Goal: Information Seeking & Learning: Learn about a topic

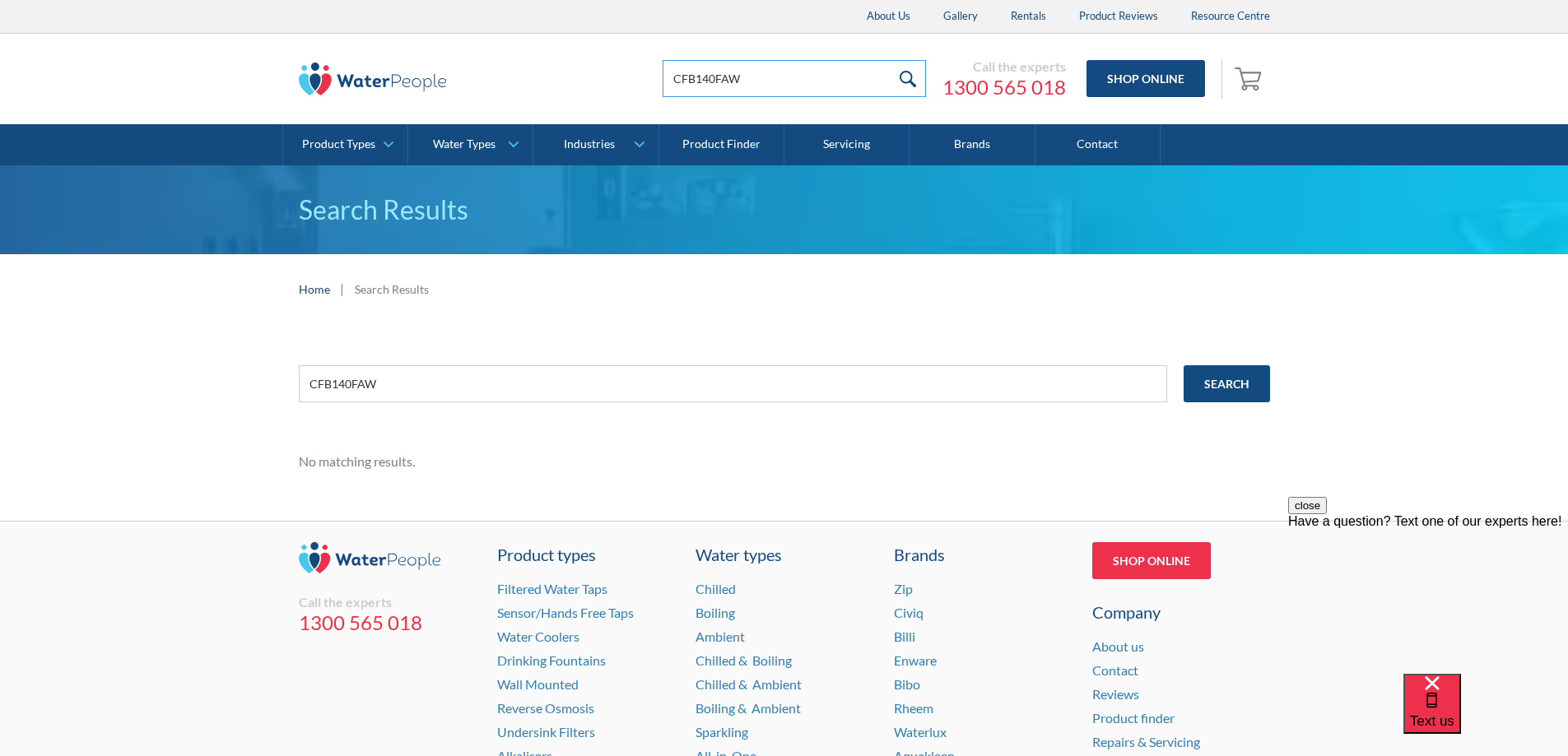
drag, startPoint x: 789, startPoint y: 81, endPoint x: 260, endPoint y: 79, distance: 529.0
click at [260, 79] on div "CFB140FAW Call the experts 1300 565 018 Shop Online 0 Your Cart Subtotal Pay wi…" at bounding box center [784, 79] width 1535 height 91
type input "H5E784700"
click at [890, 60] on input "submit" at bounding box center [908, 79] width 36 height 37
drag, startPoint x: 414, startPoint y: 381, endPoint x: 187, endPoint y: 352, distance: 228.8
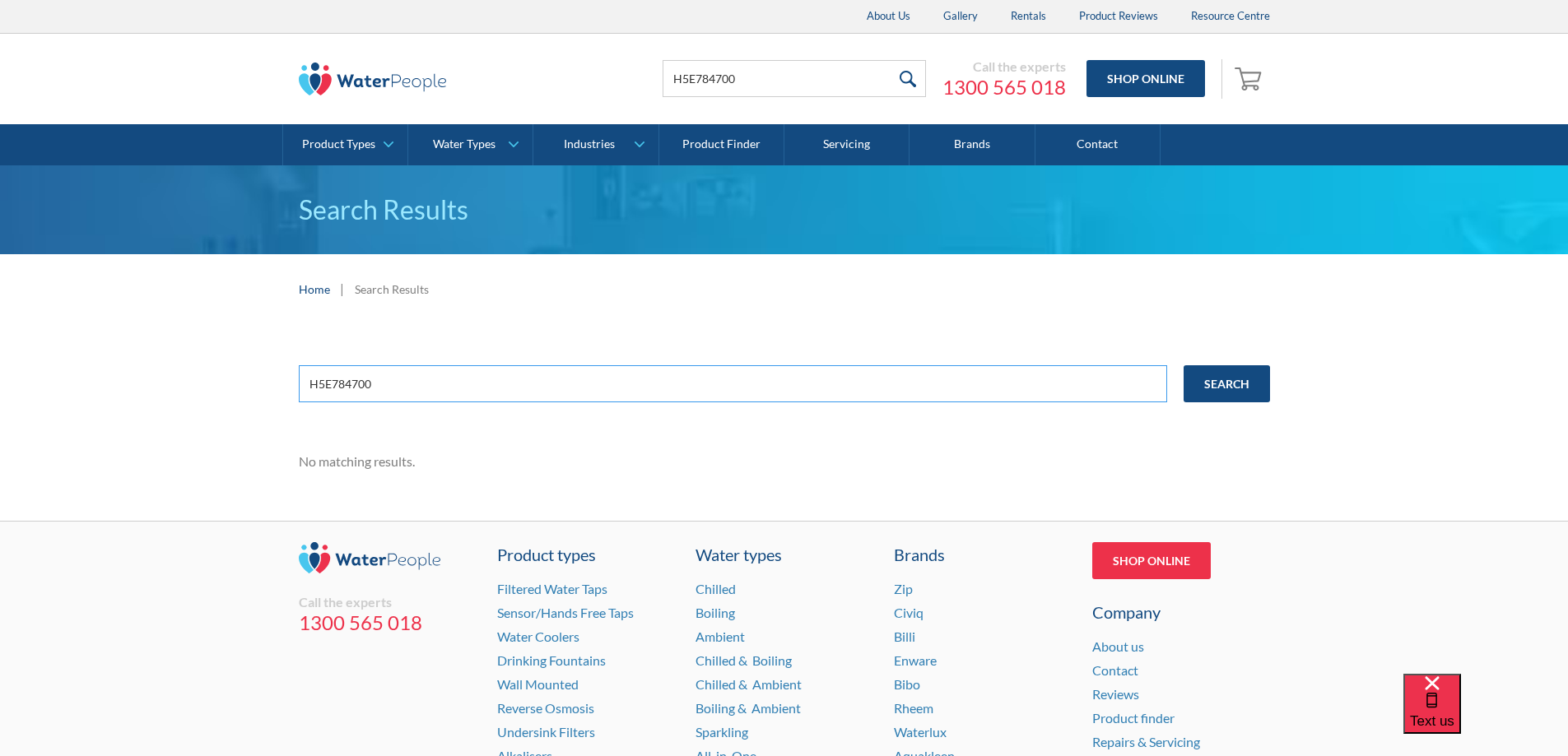
click at [187, 352] on div "H5E784700 Search No matching results." at bounding box center [784, 422] width 1568 height 196
click at [563, 371] on input "H5E784700" at bounding box center [733, 384] width 869 height 37
type input "H5E784700AU"
click at [1183, 365] on input "Search" at bounding box center [1226, 384] width 86 height 37
drag, startPoint x: 332, startPoint y: 383, endPoint x: 235, endPoint y: 368, distance: 98.2
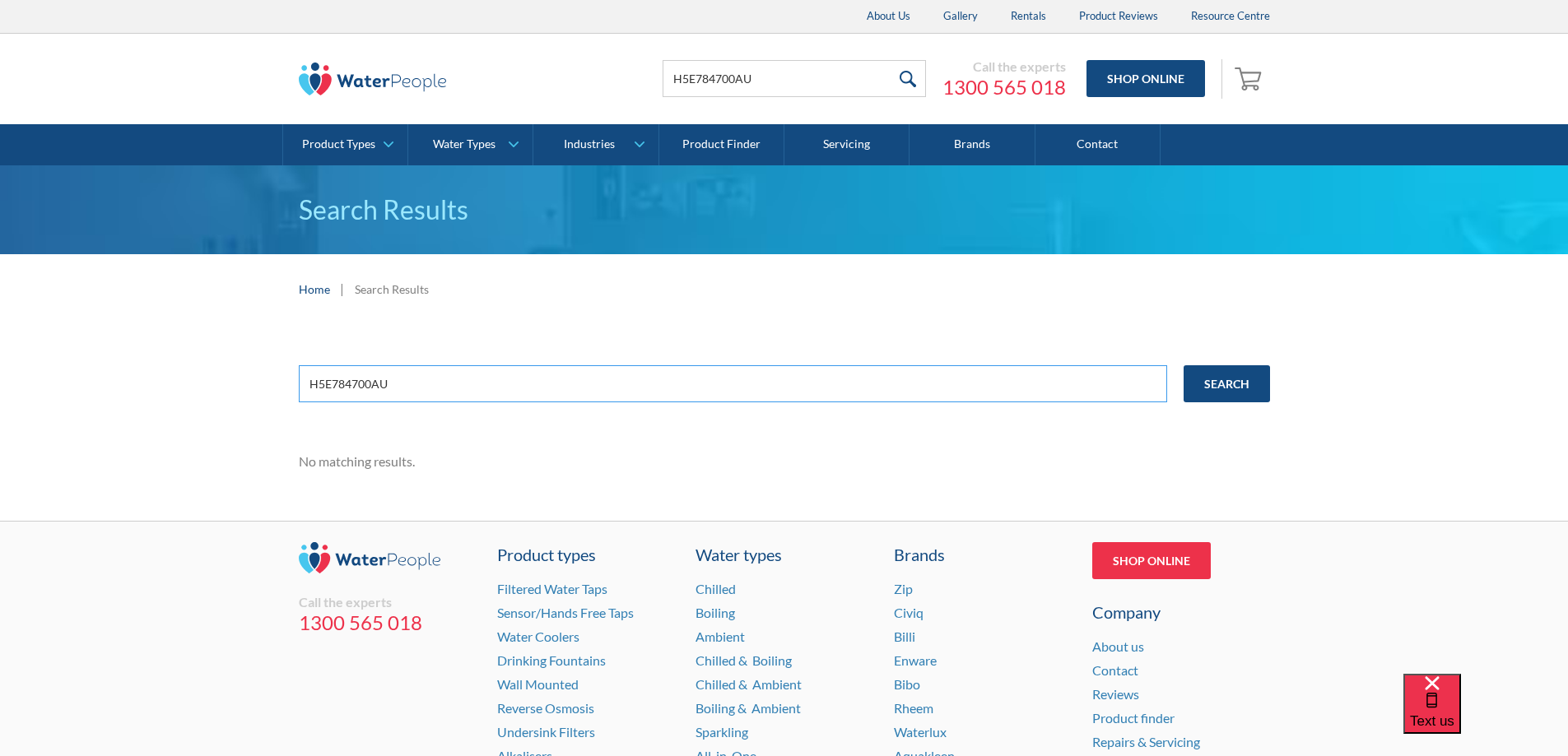
click at [235, 368] on div "H5E784700AU Search No matching results." at bounding box center [784, 422] width 1568 height 196
drag, startPoint x: 781, startPoint y: 86, endPoint x: 10, endPoint y: 31, distance: 773.0
click at [10, 30] on div "Christmas Trading Dates: Office Closes Friday December 24th. Open Tuesday Janua…" at bounding box center [784, 62] width 1568 height 124
type input "G5"
click at [890, 60] on input "submit" at bounding box center [908, 79] width 36 height 37
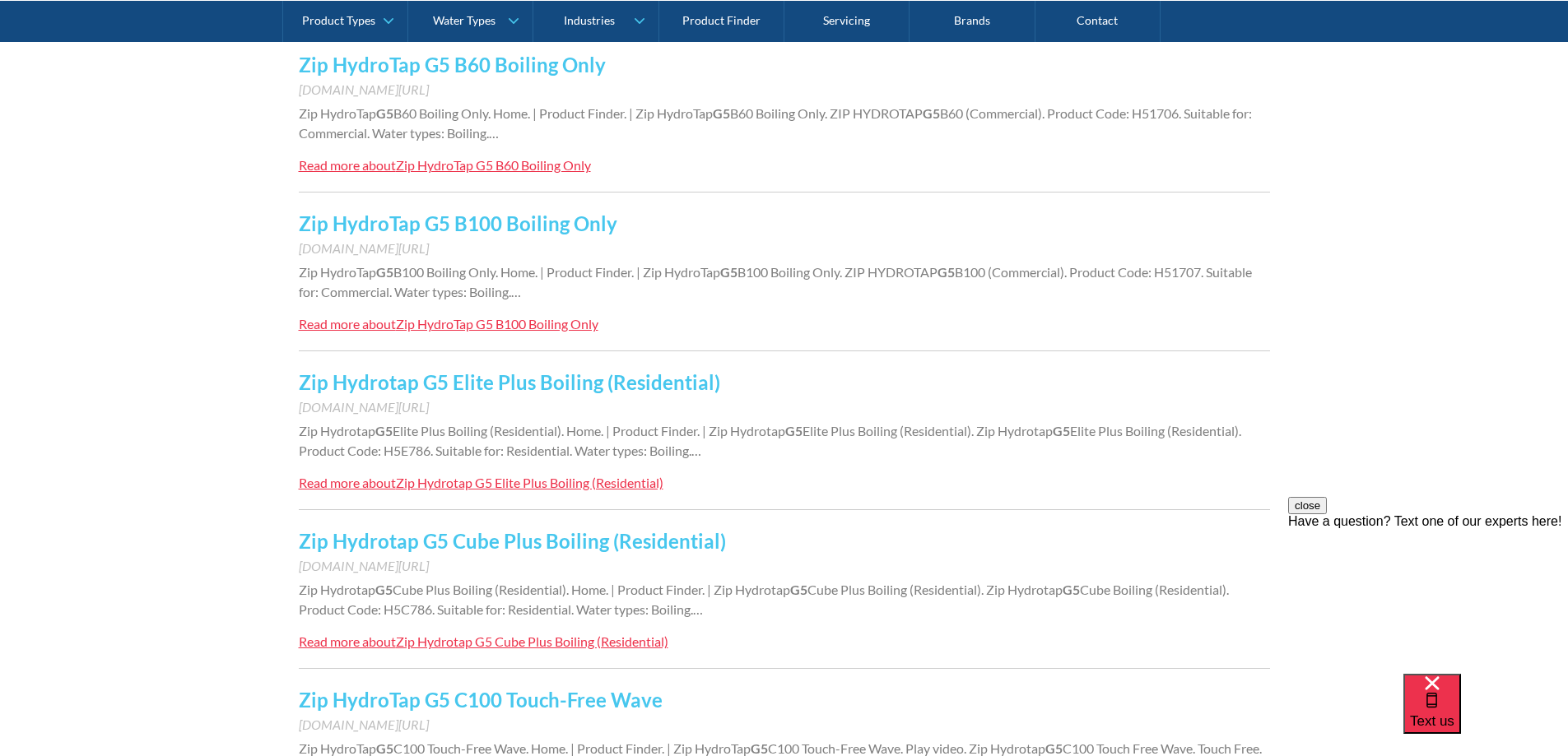
scroll to position [822, 0]
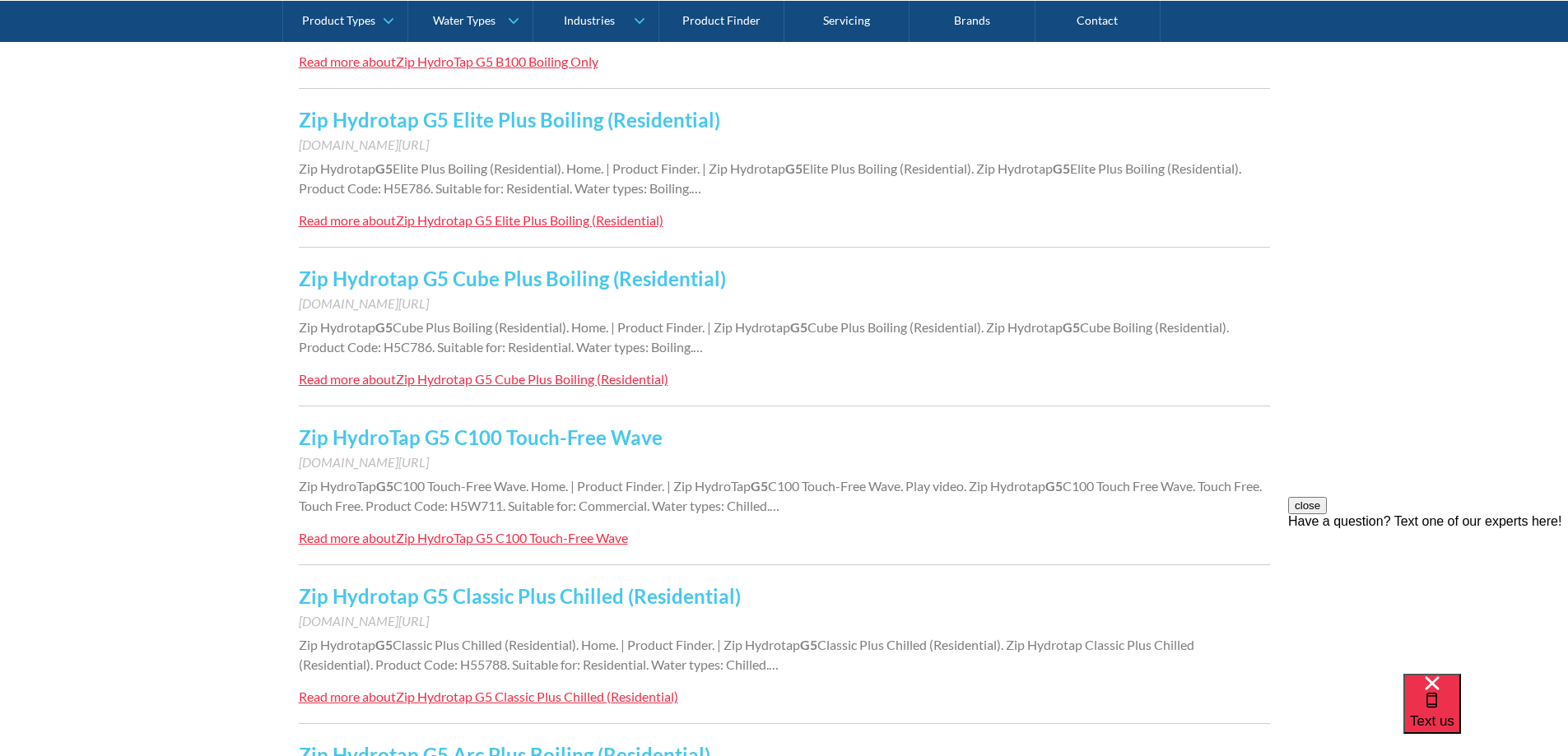
click at [485, 279] on link "Zip Hydrotap G5 Cube Plus Boiling (Residential)" at bounding box center [512, 279] width 427 height 24
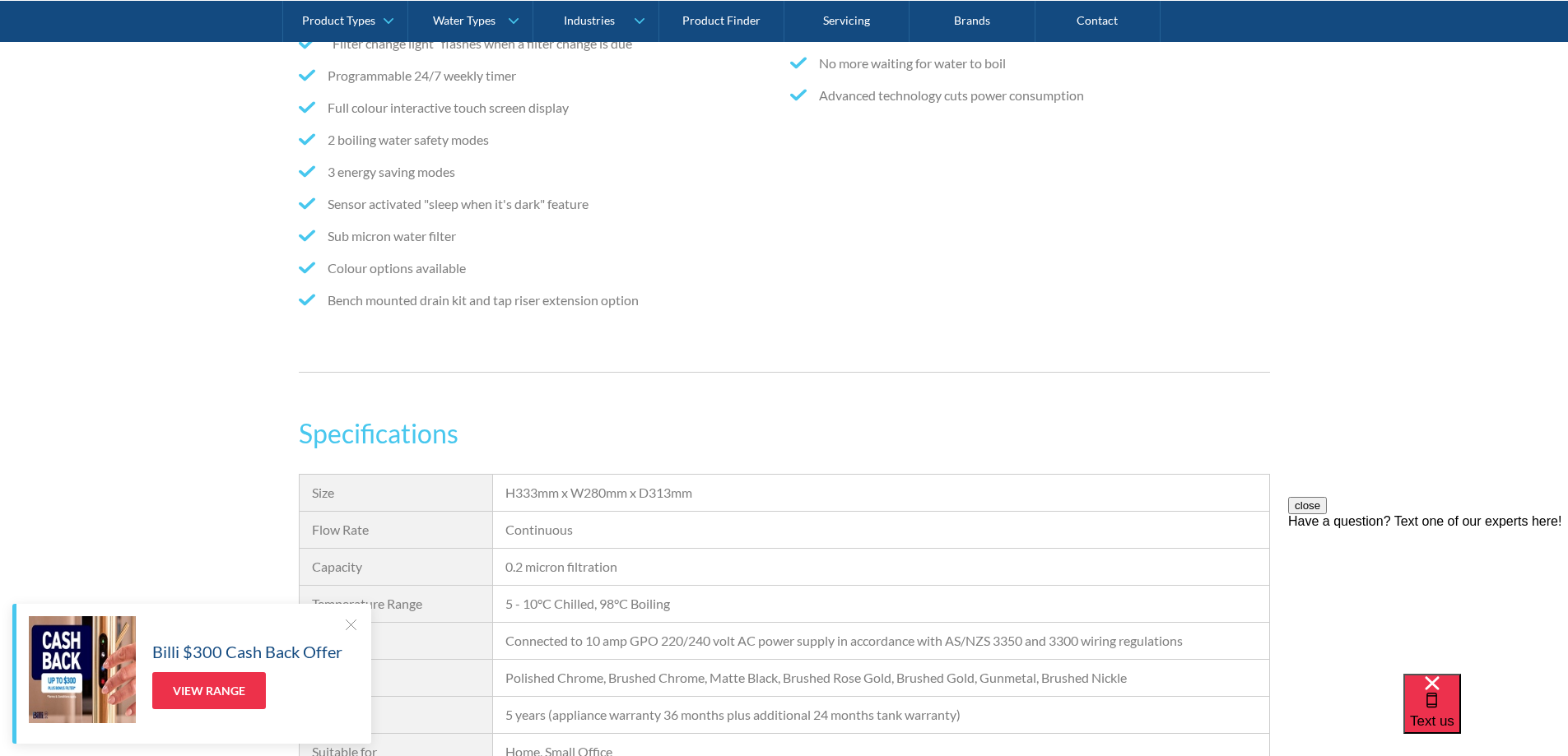
scroll to position [1399, 0]
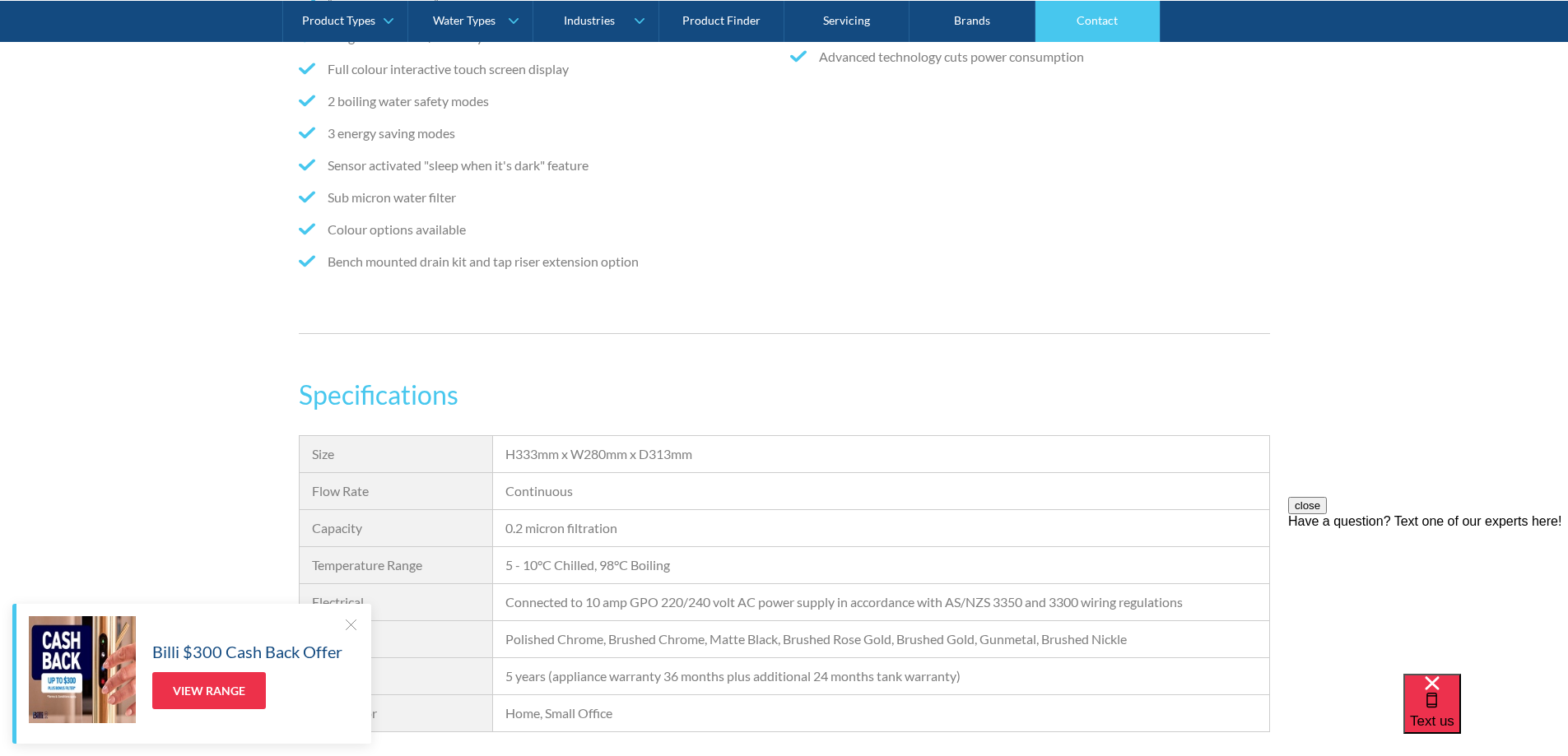
click at [1070, 22] on link "Contact" at bounding box center [1098, 21] width 125 height 41
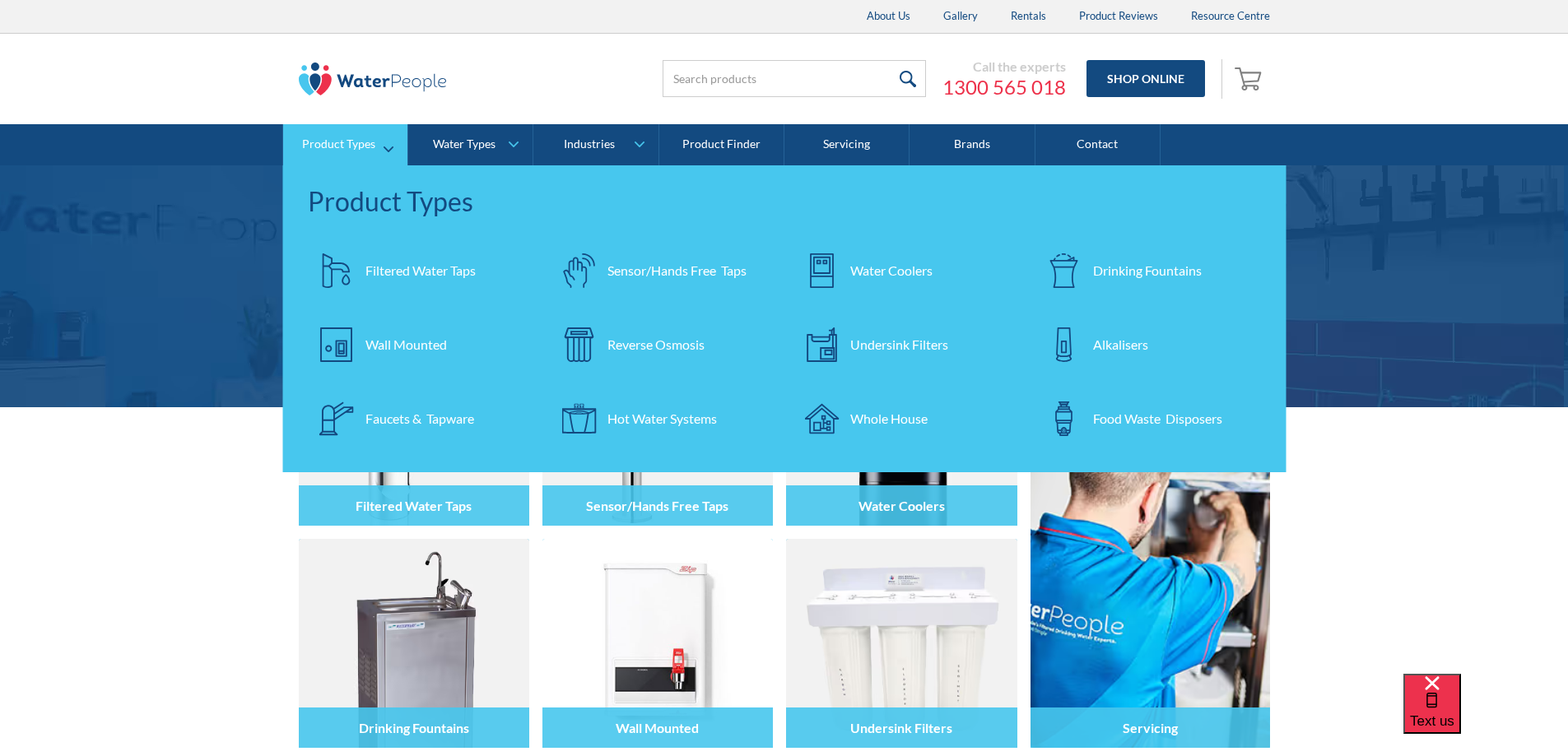
click at [396, 141] on link "Product Types" at bounding box center [344, 145] width 125 height 41
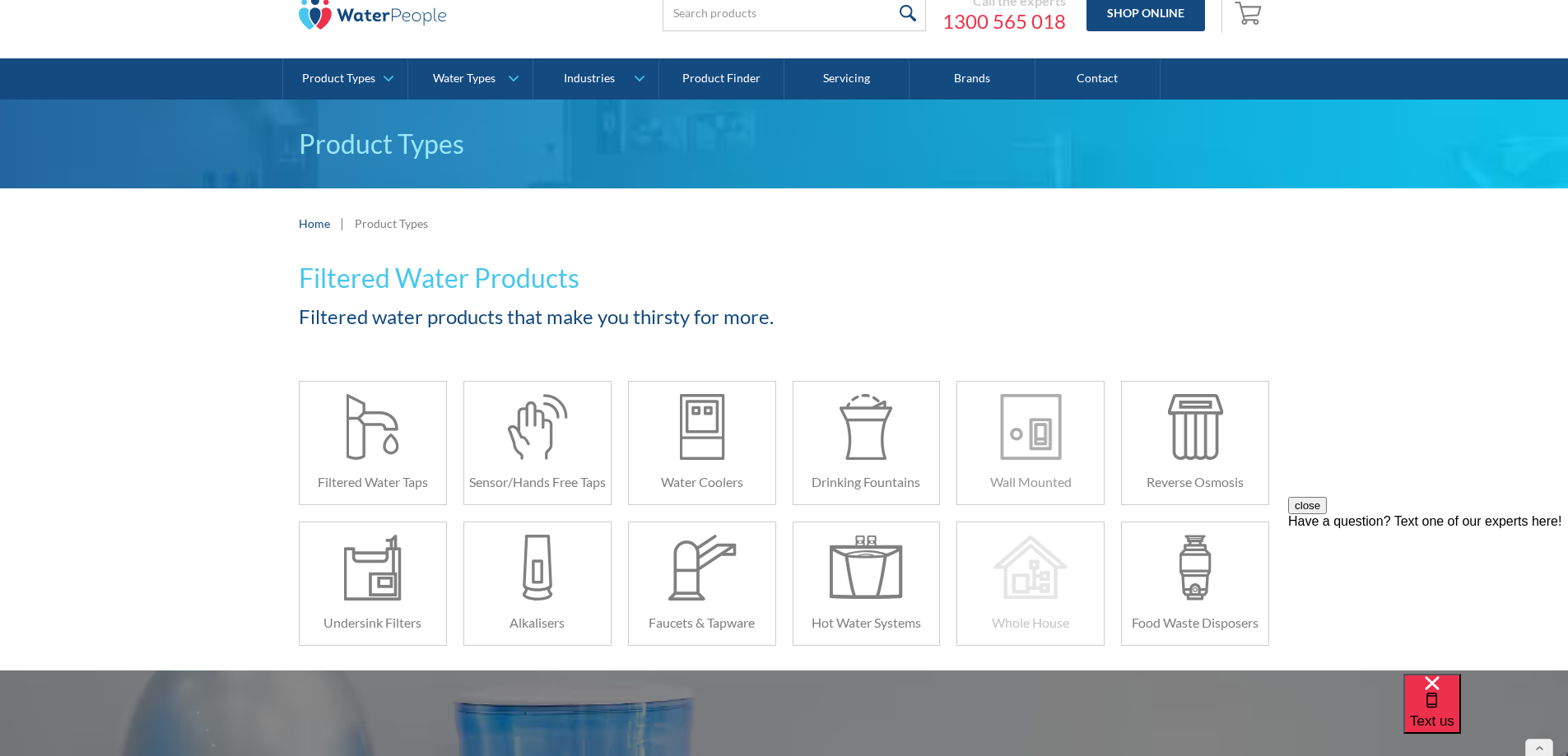
scroll to position [165, 0]
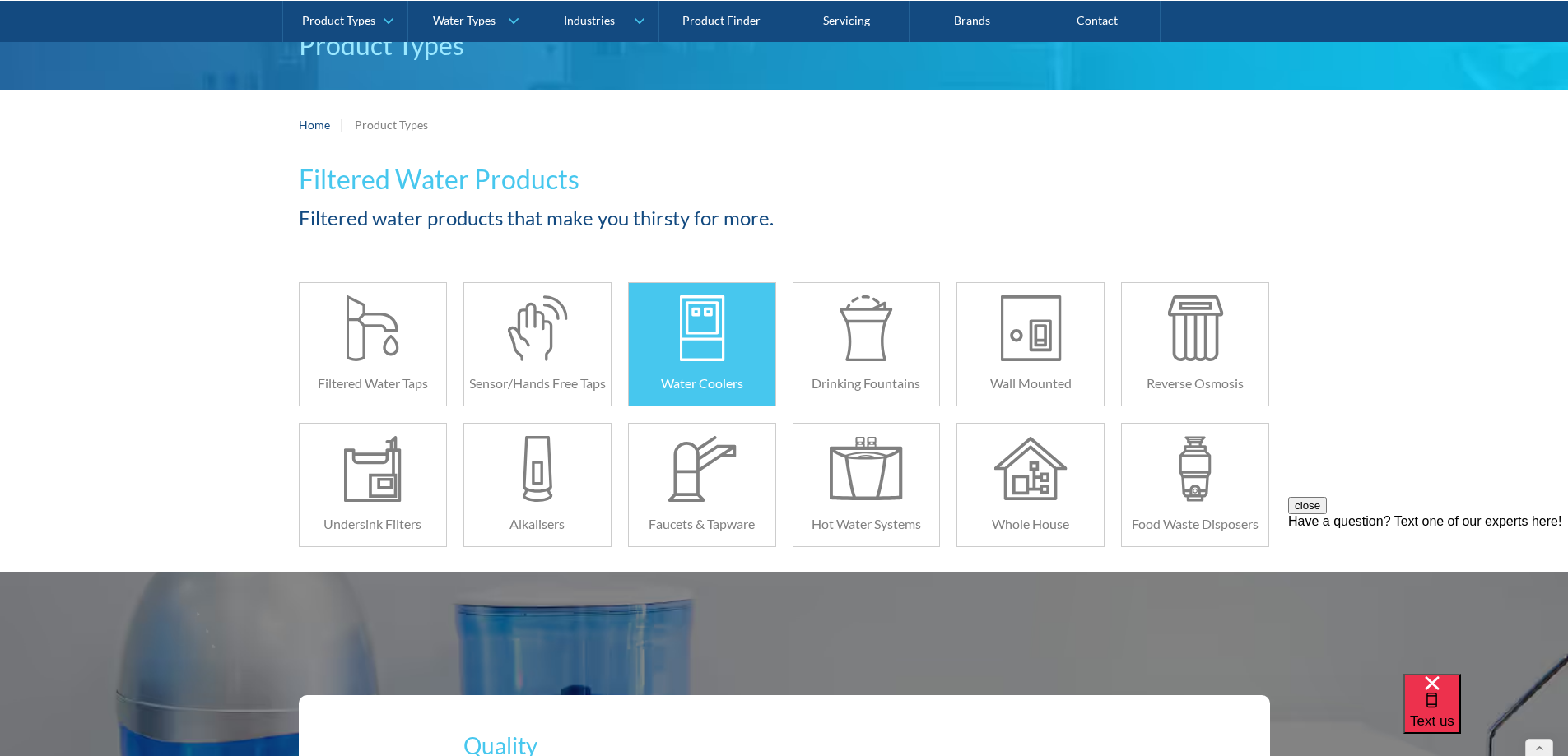
click at [677, 324] on div at bounding box center [702, 328] width 73 height 65
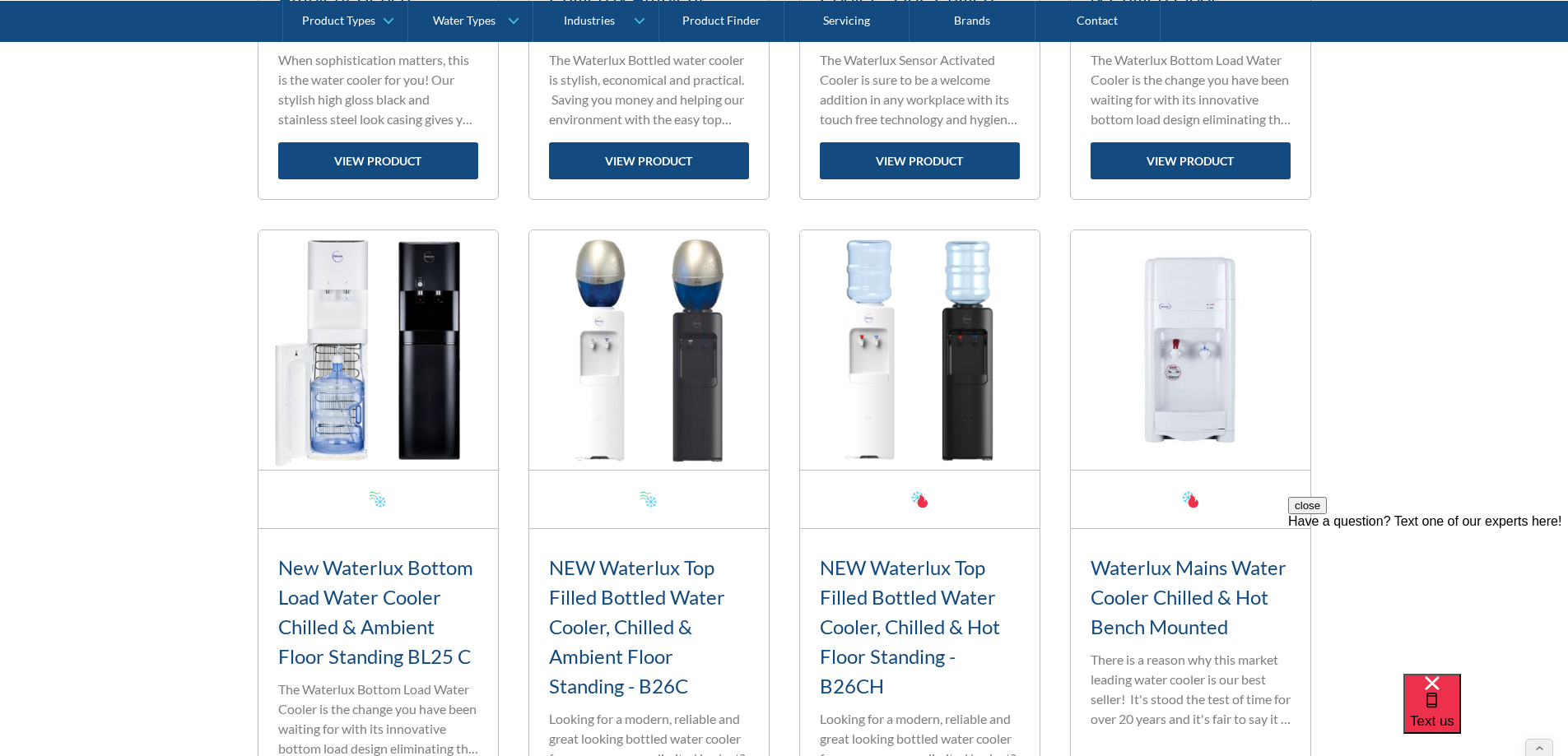
scroll to position [2468, 0]
